Goal: Information Seeking & Learning: Understand process/instructions

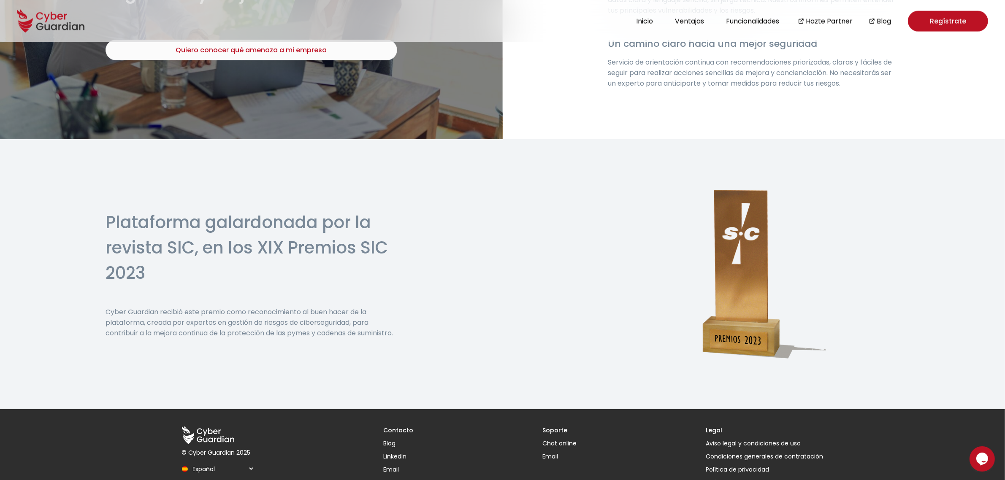
click at [208, 462] on select "Español English Português (BR)" at bounding box center [222, 469] width 65 height 15
select select "/en/"
click at [190, 462] on select "Español English Português (BR)" at bounding box center [222, 469] width 65 height 15
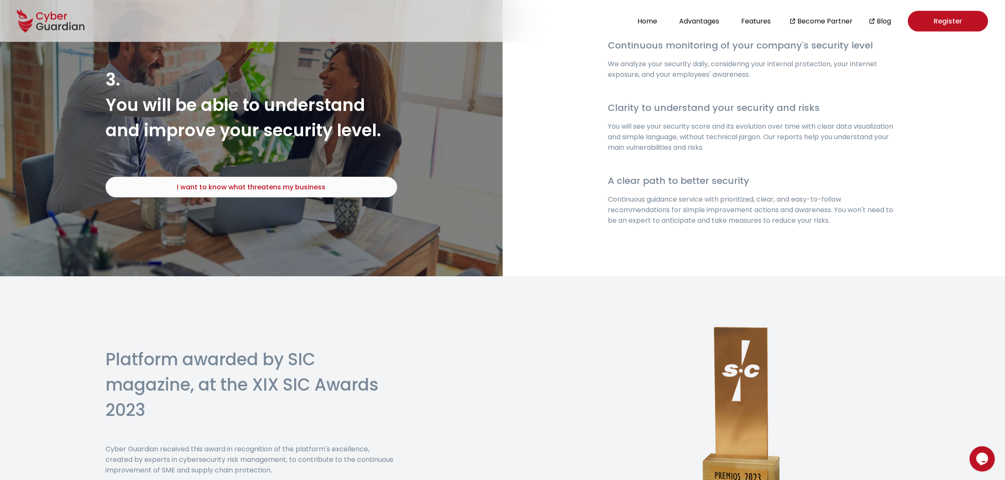
scroll to position [1773, 0]
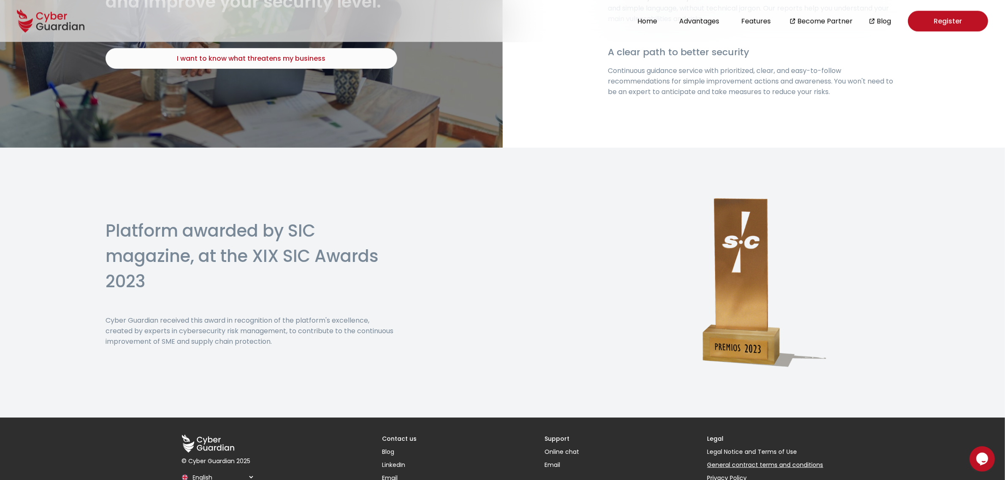
click at [728, 461] on link "General contract terms and conditions" at bounding box center [765, 465] width 116 height 9
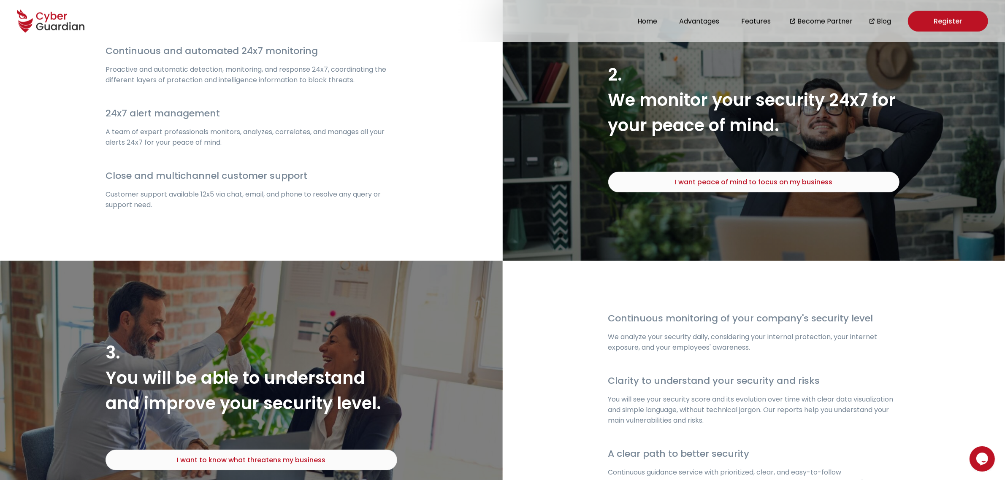
scroll to position [1773, 0]
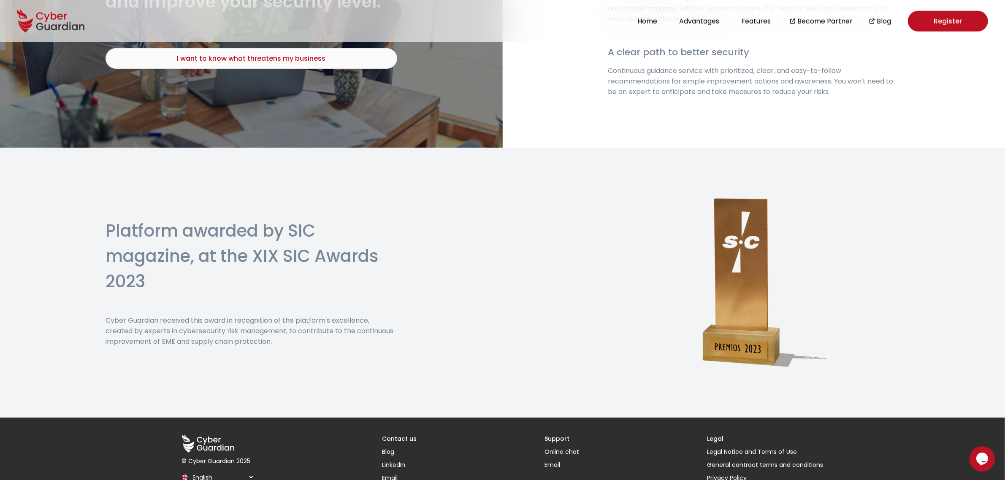
click at [218, 470] on select "Español English Português (BR)" at bounding box center [222, 477] width 65 height 15
select select "/"
click at [190, 470] on select "Español English Português (BR)" at bounding box center [222, 477] width 65 height 15
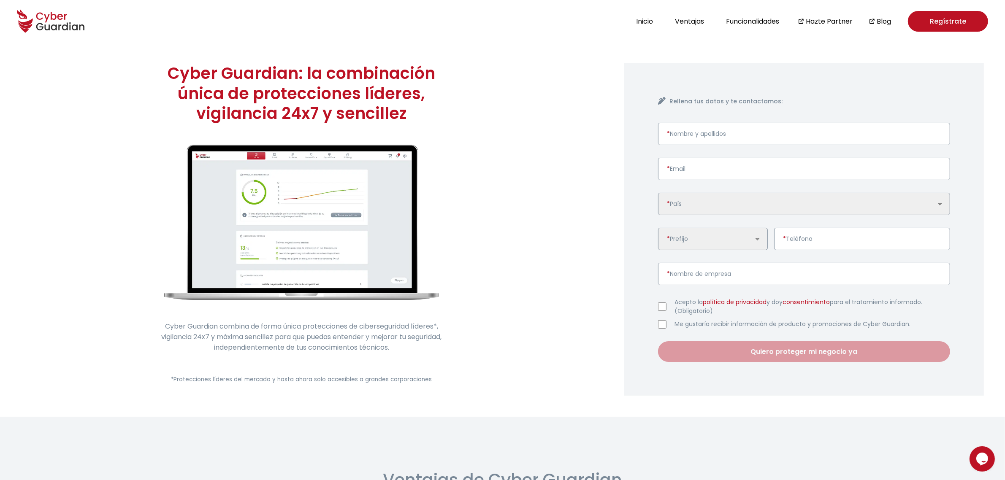
scroll to position [1801, 0]
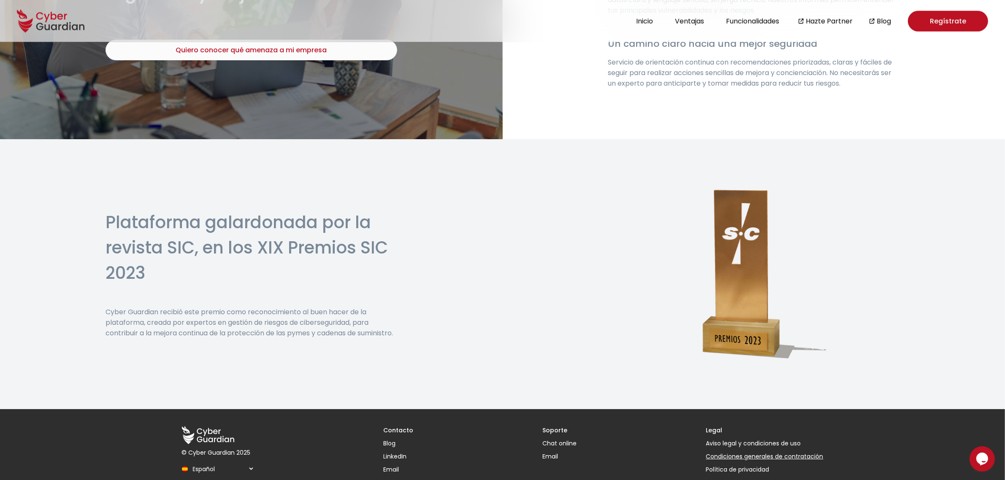
click at [731, 452] on link "Condiciones generales de contratación" at bounding box center [764, 456] width 117 height 9
